Goal: Task Accomplishment & Management: Manage account settings

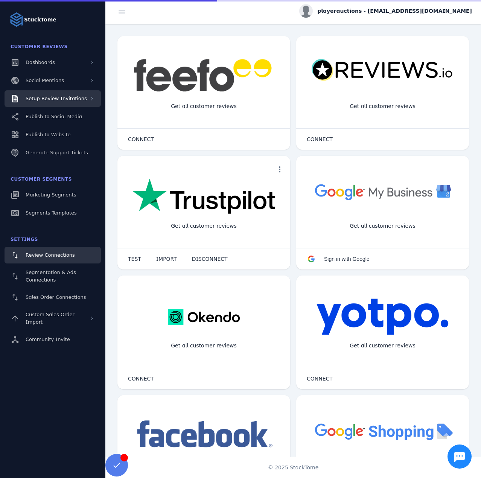
click at [54, 99] on span "Setup Review Invitations" at bounding box center [56, 99] width 61 height 6
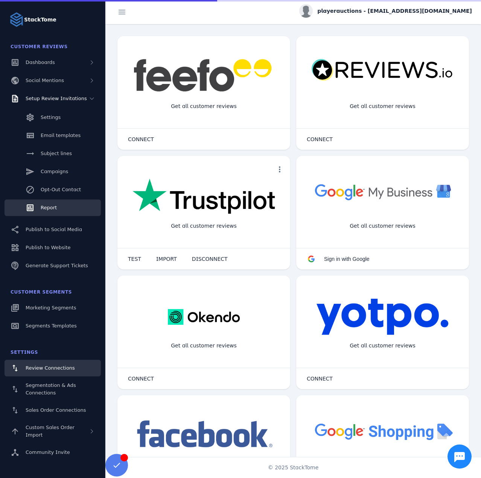
click at [53, 207] on span "Report" at bounding box center [49, 208] width 16 height 6
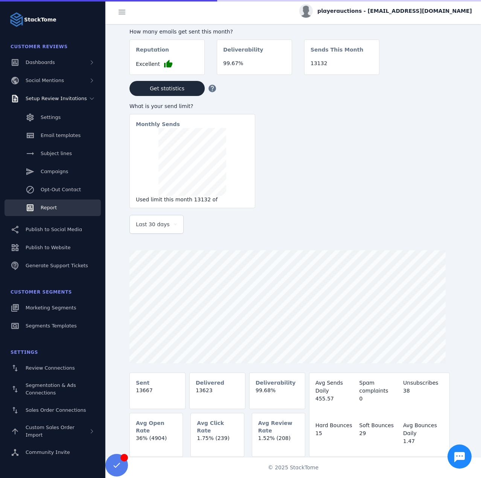
click at [159, 227] on span "Last 30 days" at bounding box center [153, 224] width 34 height 9
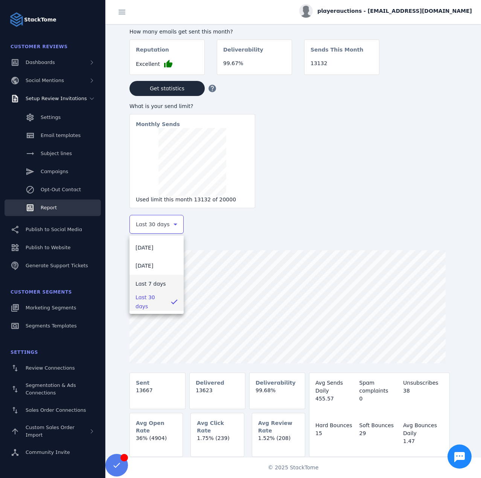
click at [152, 285] on span "Last 7 days" at bounding box center [151, 283] width 30 height 9
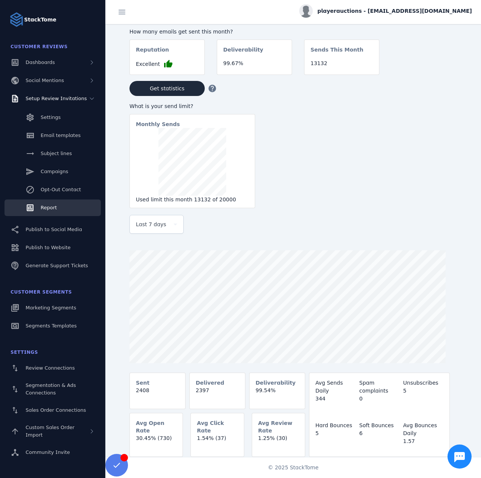
click at [402, 16] on div "playerauctions - [EMAIL_ADDRESS][DOMAIN_NAME]" at bounding box center [385, 11] width 173 height 14
click at [442, 82] on div "account_circle My Profile assignment Billing Sign out" at bounding box center [445, 51] width 54 height 67
click at [439, 77] on div "How many emails get sent this month? Reputation Excellent thumb_up Deliverabili…" at bounding box center [306, 117] width 352 height 187
click at [399, 14] on span "playerauctions - [EMAIL_ADDRESS][DOMAIN_NAME]" at bounding box center [394, 11] width 155 height 8
click at [437, 65] on button "Sign out" at bounding box center [445, 73] width 54 height 18
